Goal: Task Accomplishment & Management: Manage account settings

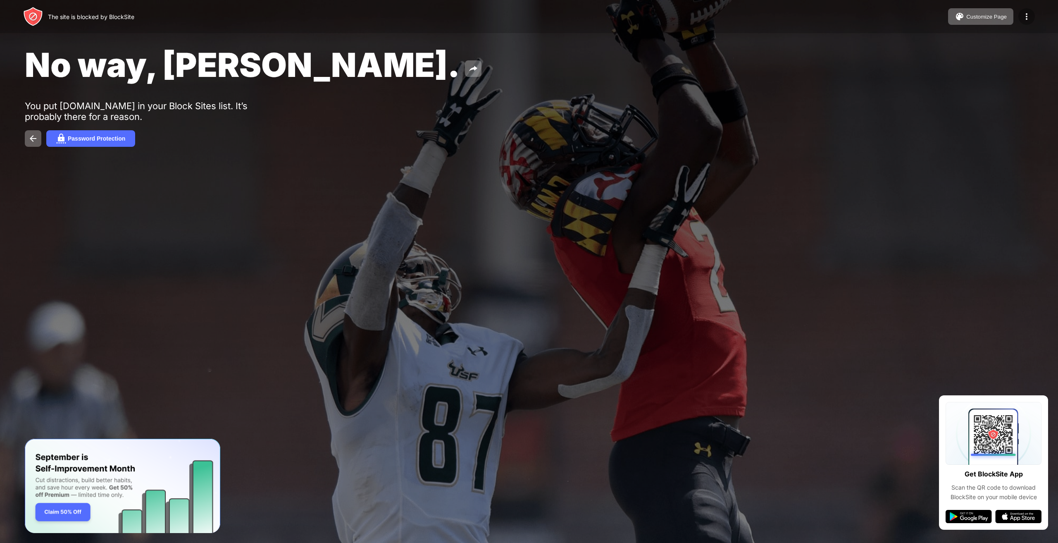
click at [1030, 14] on img at bounding box center [1027, 17] width 10 height 10
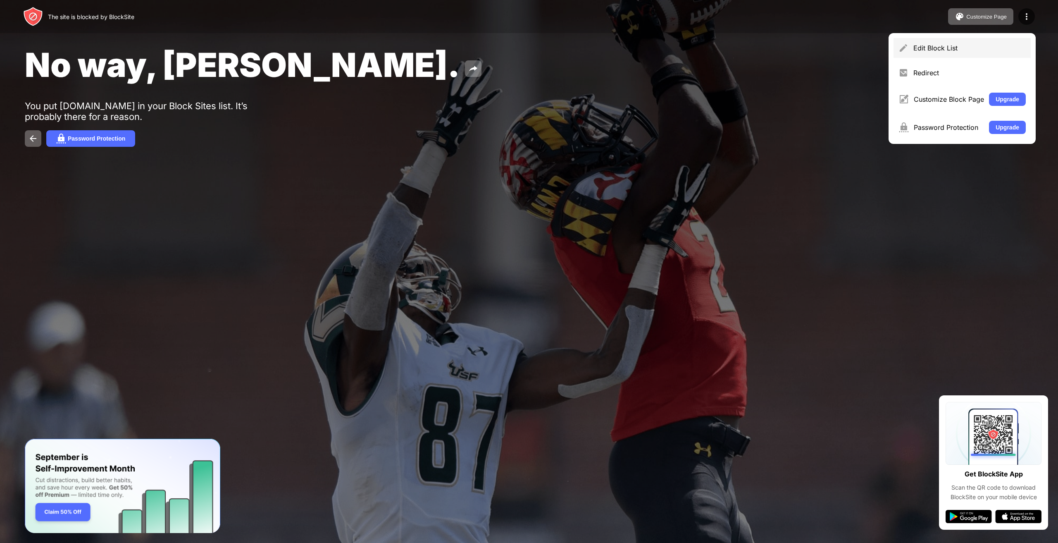
click at [960, 49] on div "Edit Block List" at bounding box center [969, 48] width 112 height 8
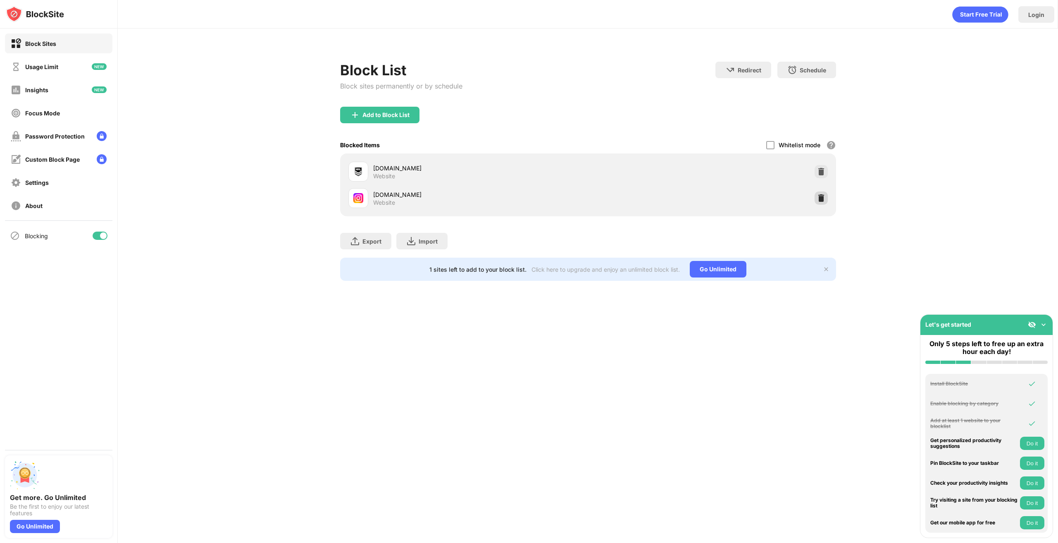
click at [826, 198] on div at bounding box center [820, 197] width 13 height 13
